Goal: Book appointment/travel/reservation

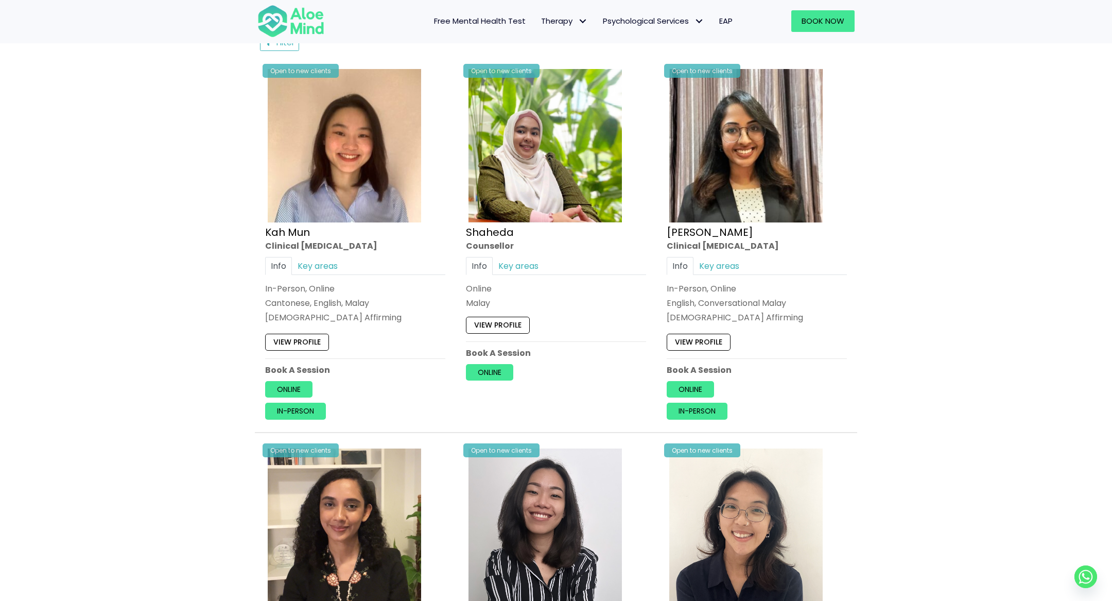
scroll to position [3888, 0]
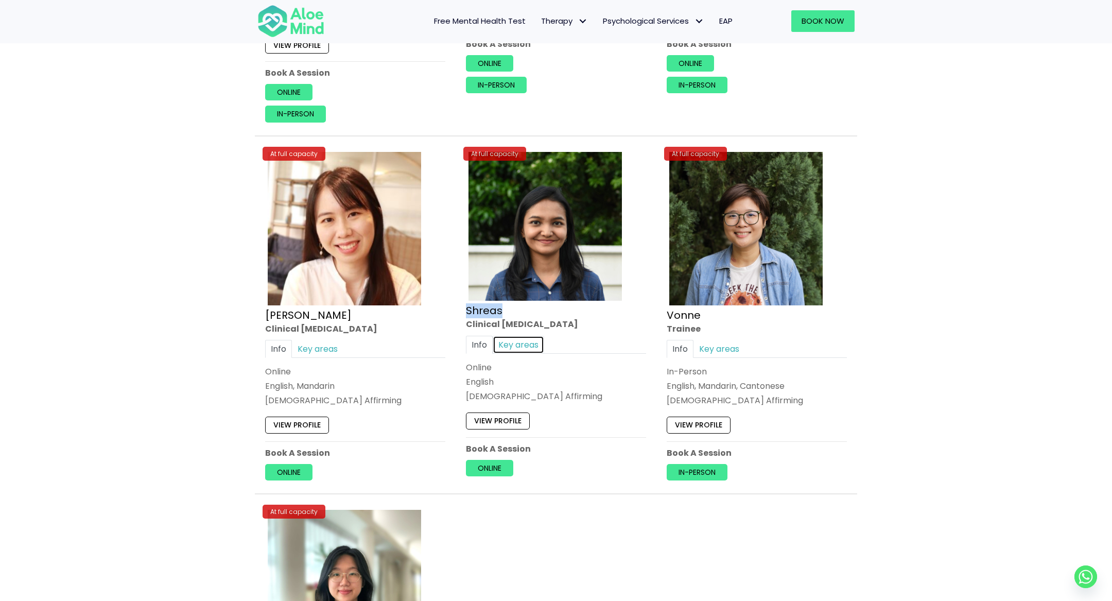
click at [518, 336] on link "Key areas" at bounding box center [518, 345] width 51 height 18
click at [481, 336] on link "Info" at bounding box center [479, 345] width 27 height 18
click at [498, 171] on img at bounding box center [544, 226] width 153 height 149
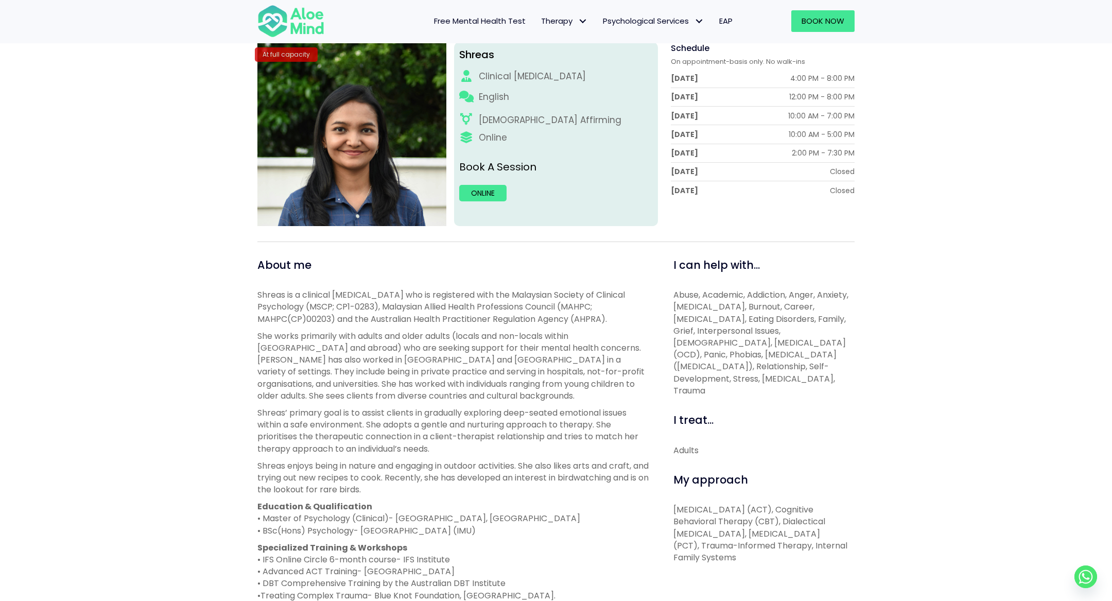
scroll to position [69, 0]
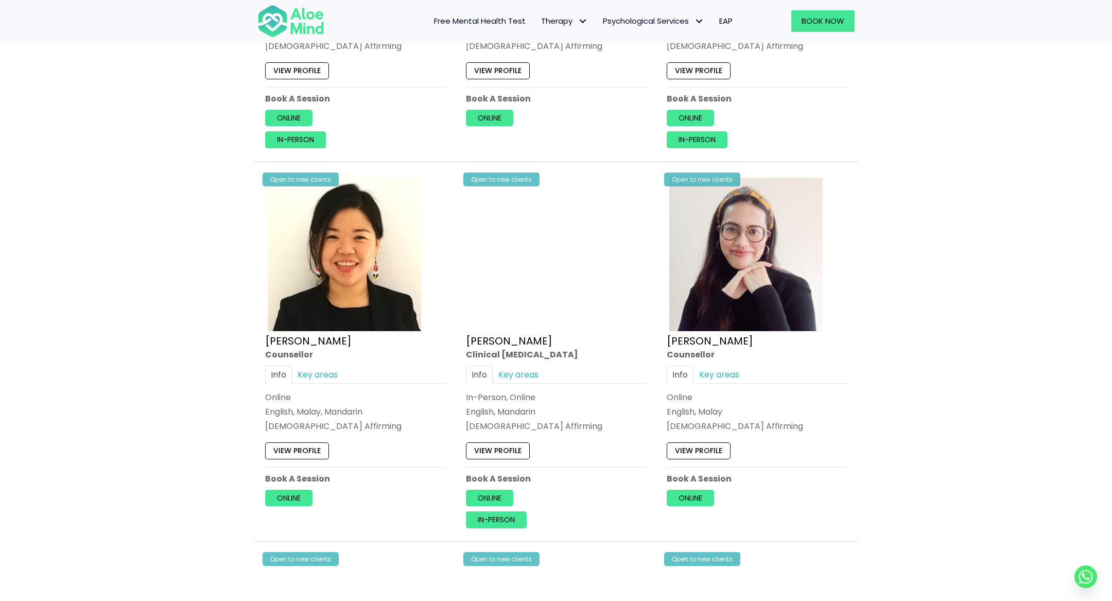
scroll to position [1528, 0]
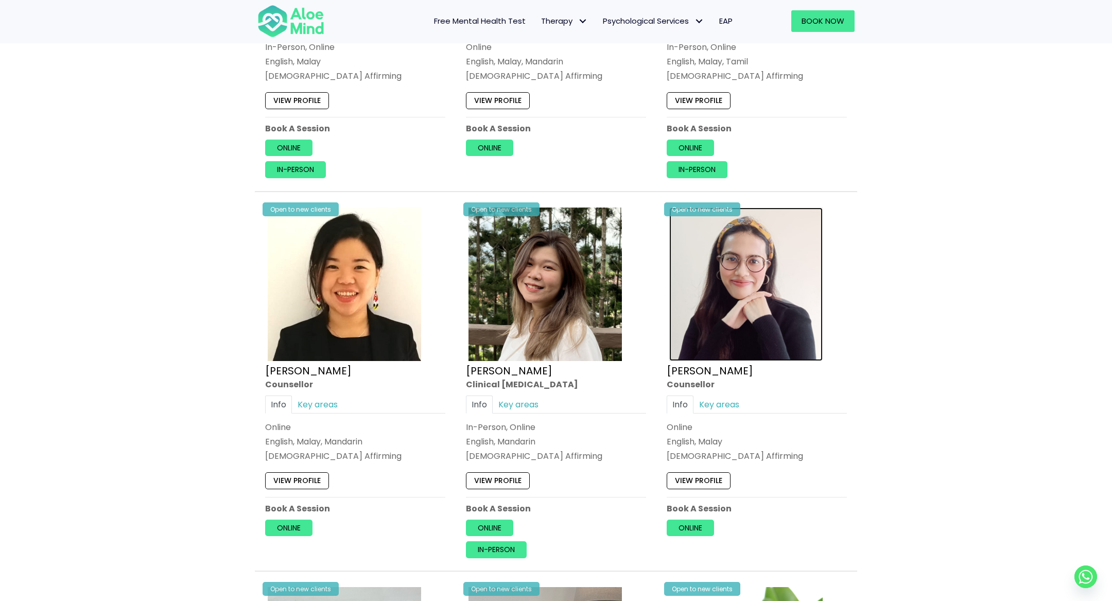
click at [760, 275] on img at bounding box center [745, 283] width 153 height 153
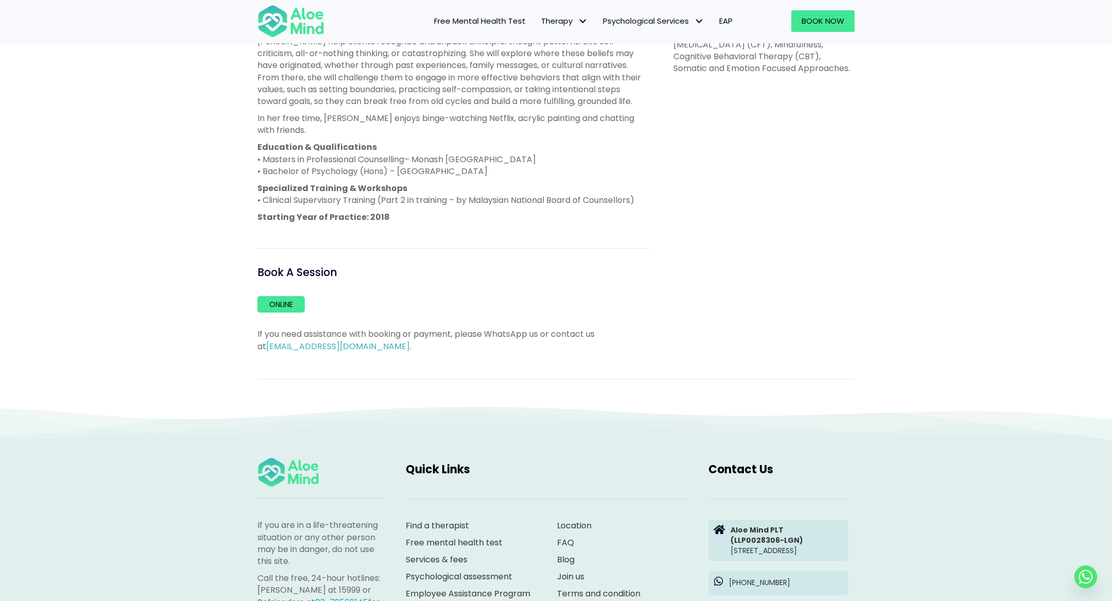
scroll to position [330, 0]
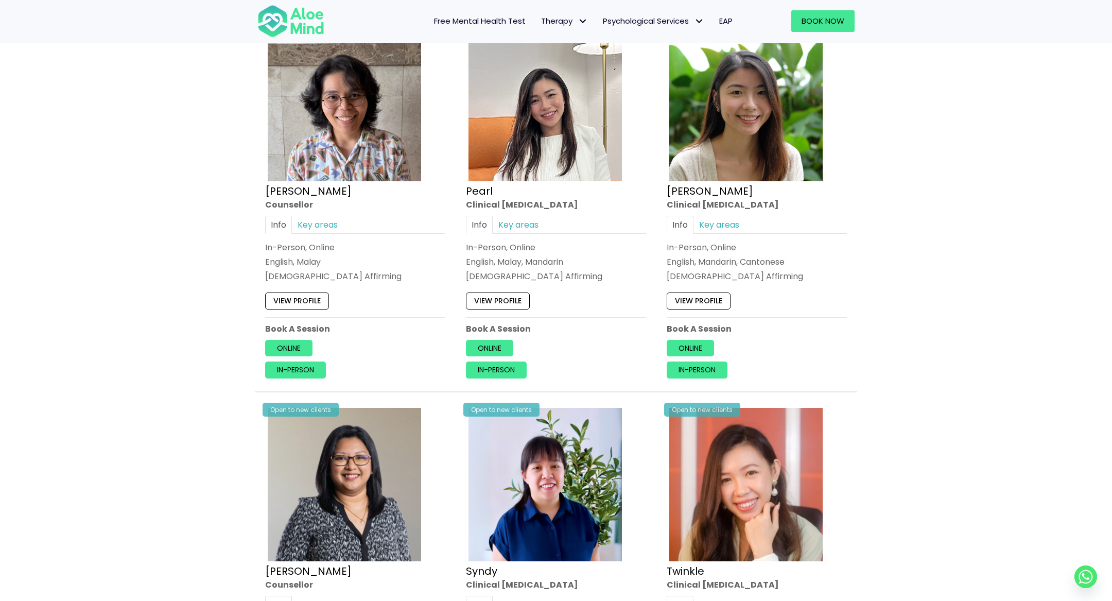
scroll to position [2151, 0]
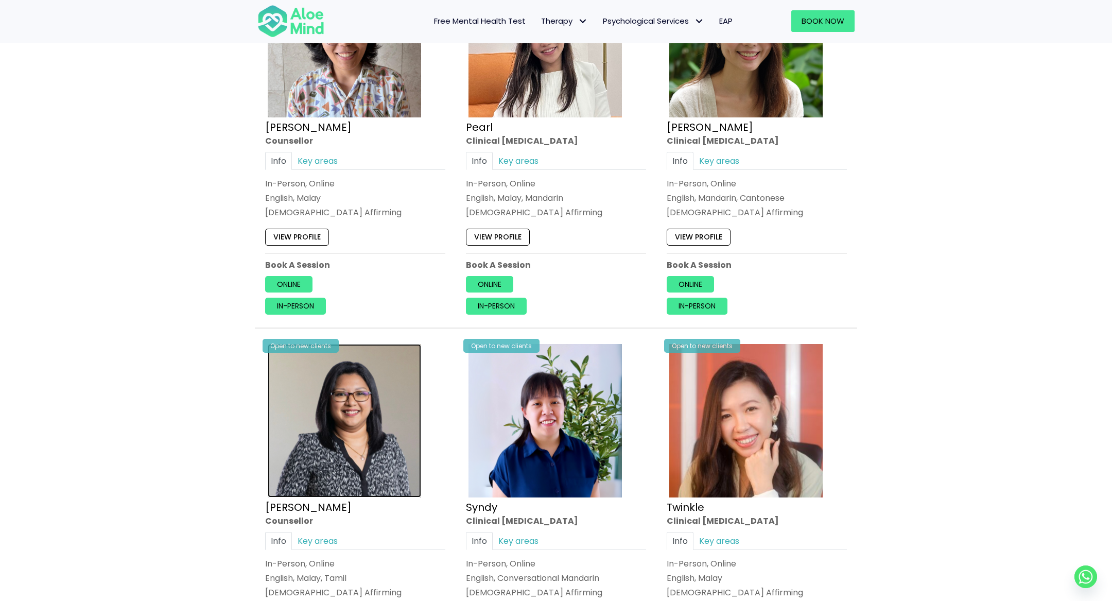
click at [277, 373] on img at bounding box center [344, 420] width 153 height 153
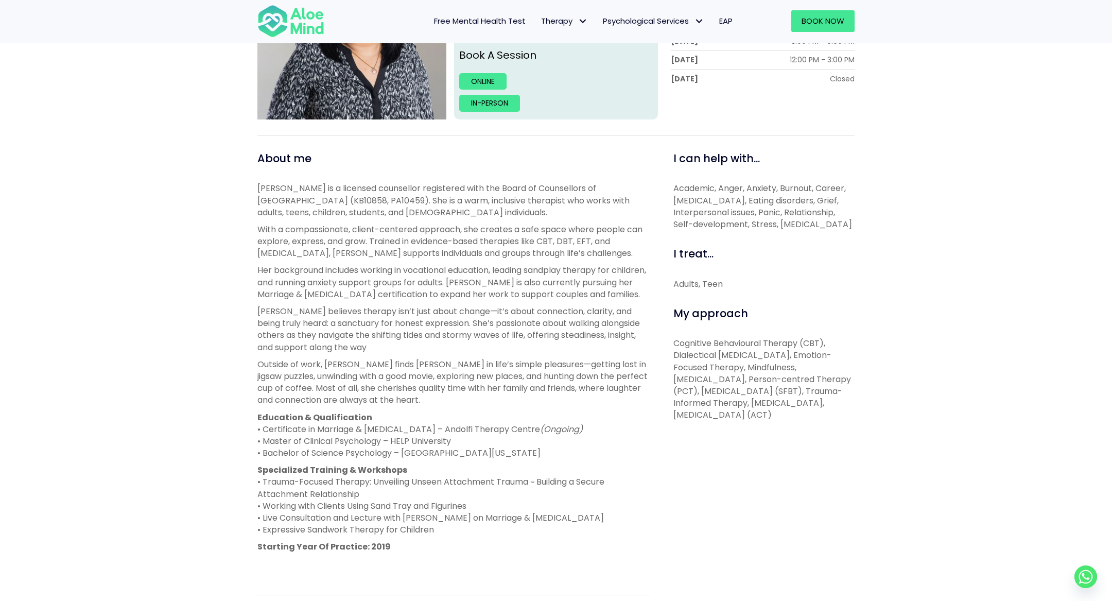
scroll to position [15, 0]
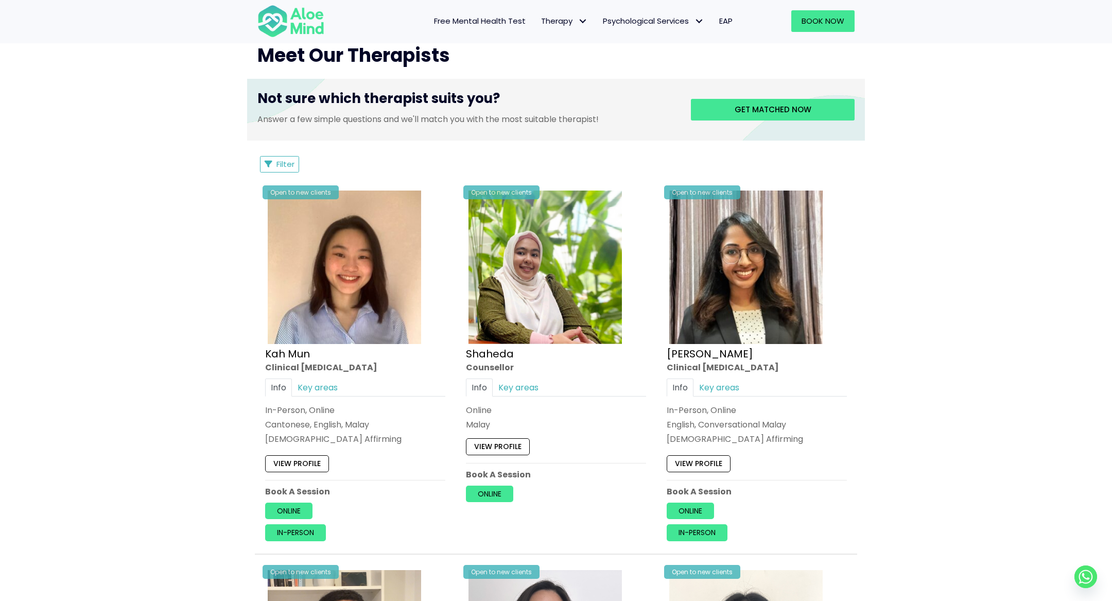
scroll to position [1215, 0]
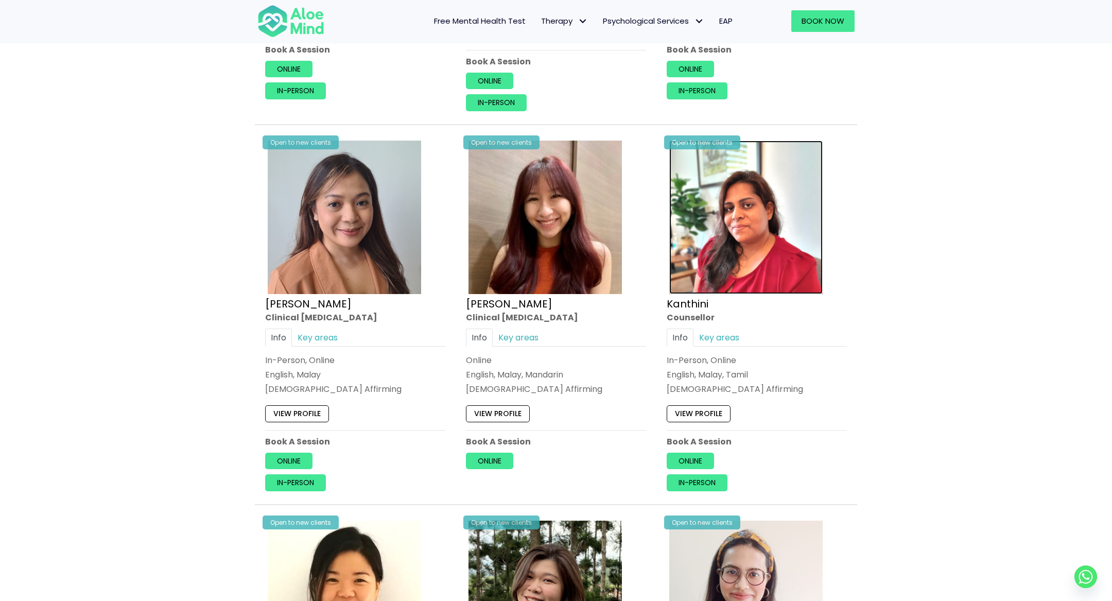
click at [741, 200] on img at bounding box center [745, 216] width 153 height 153
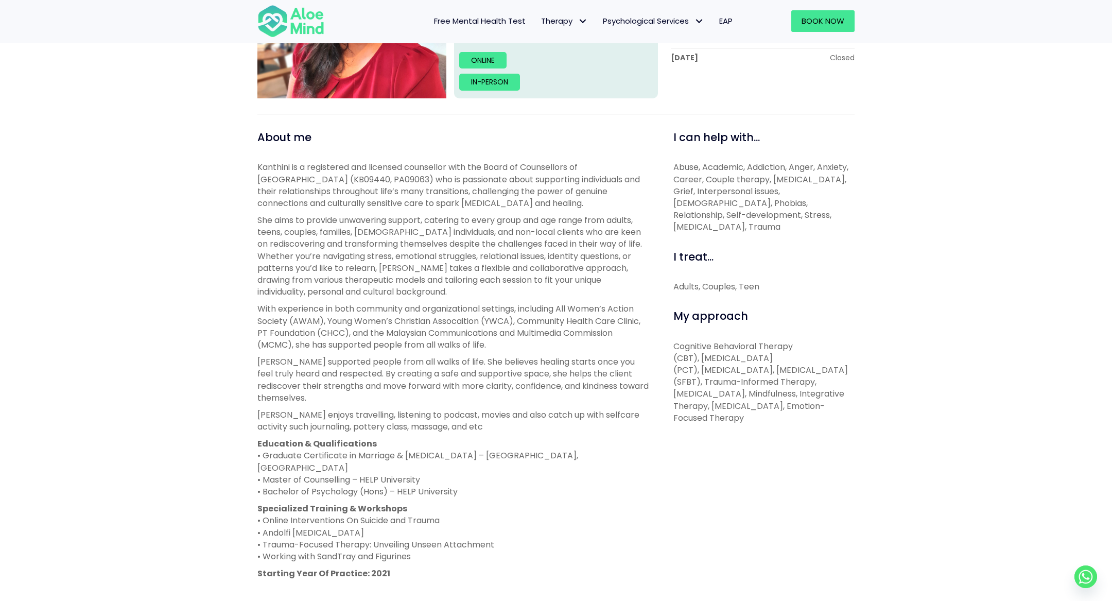
scroll to position [280, 0]
